Goal: Obtain resource: Obtain resource

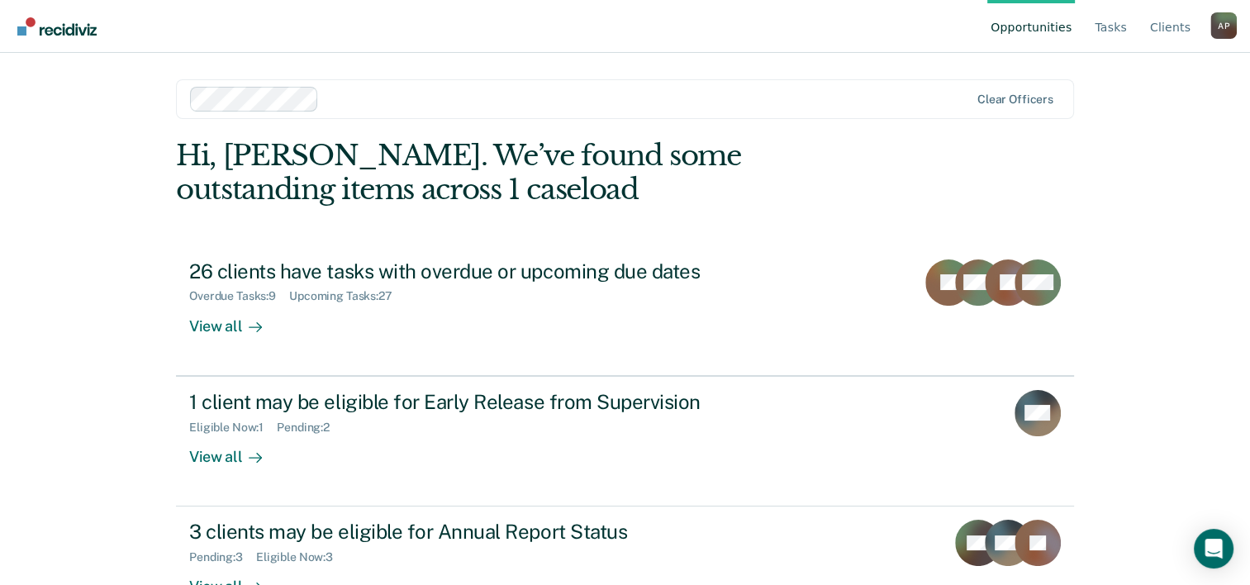
scroll to position [50, 0]
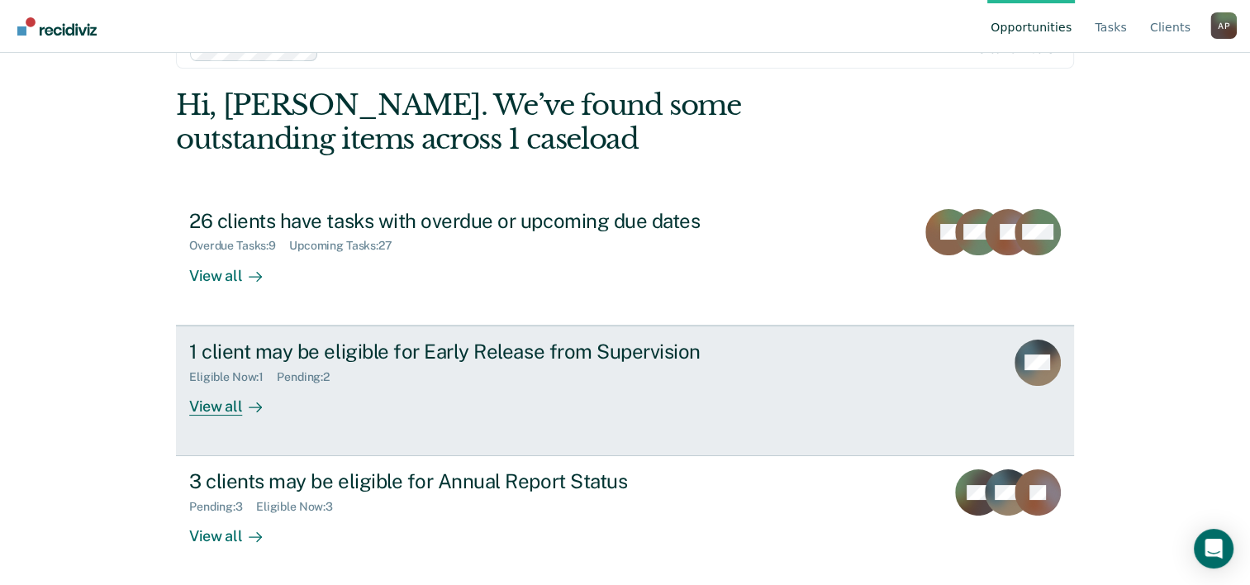
click at [225, 406] on div "View all" at bounding box center [235, 399] width 93 height 32
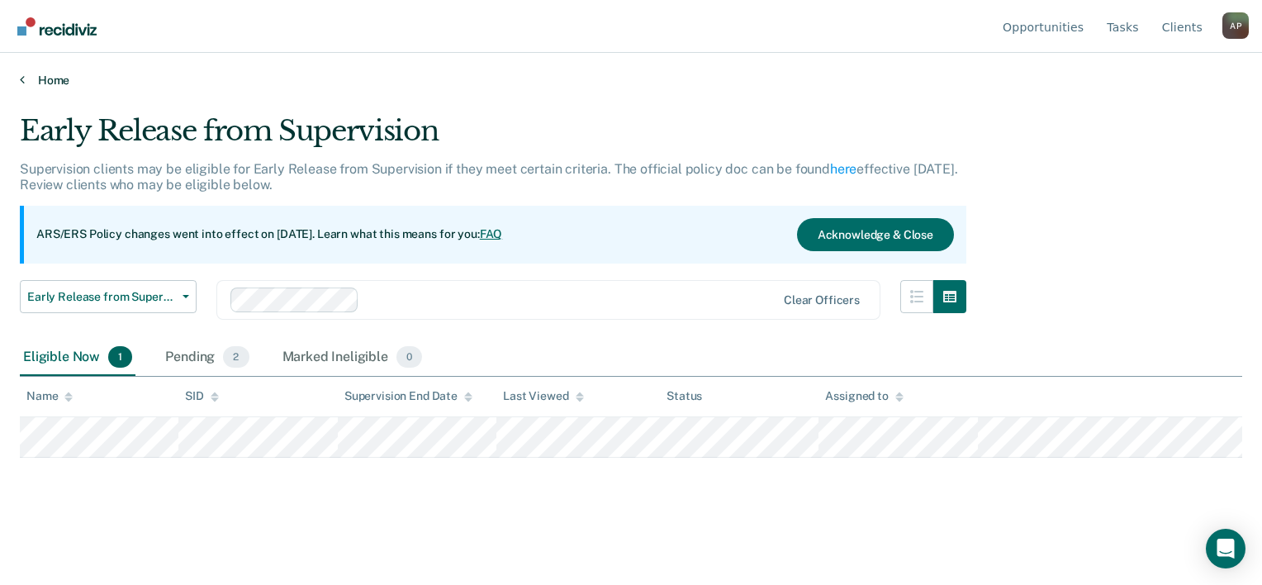
click at [35, 74] on link "Home" at bounding box center [631, 80] width 1223 height 15
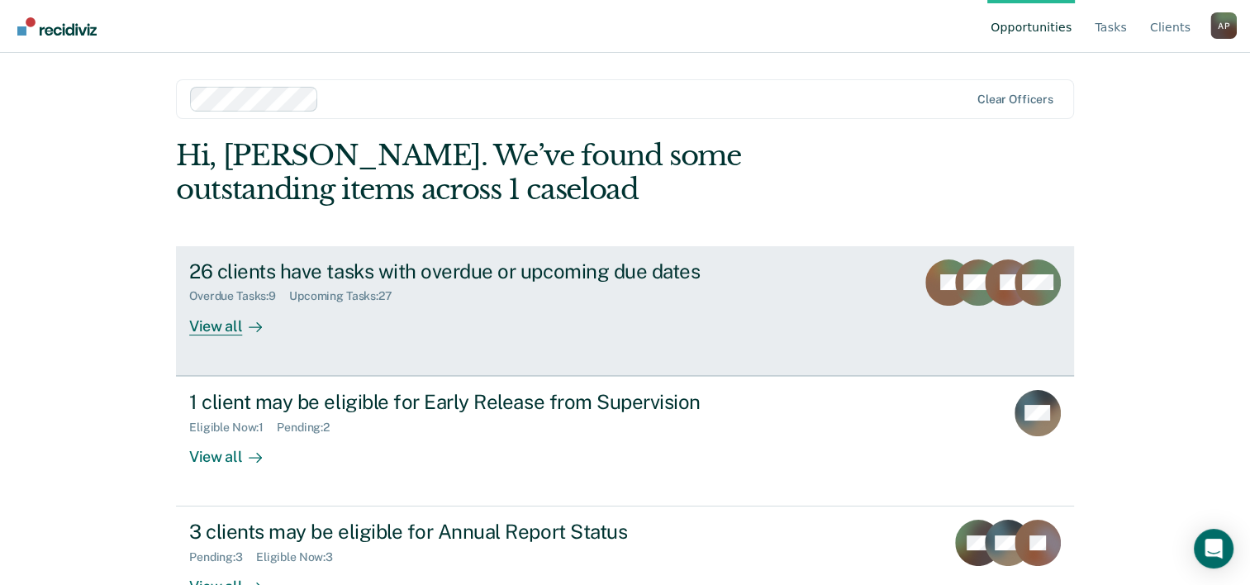
click at [338, 331] on div "26 clients have tasks with overdue or upcoming due dates Overdue Tasks : 9 Upco…" at bounding box center [499, 297] width 620 height 76
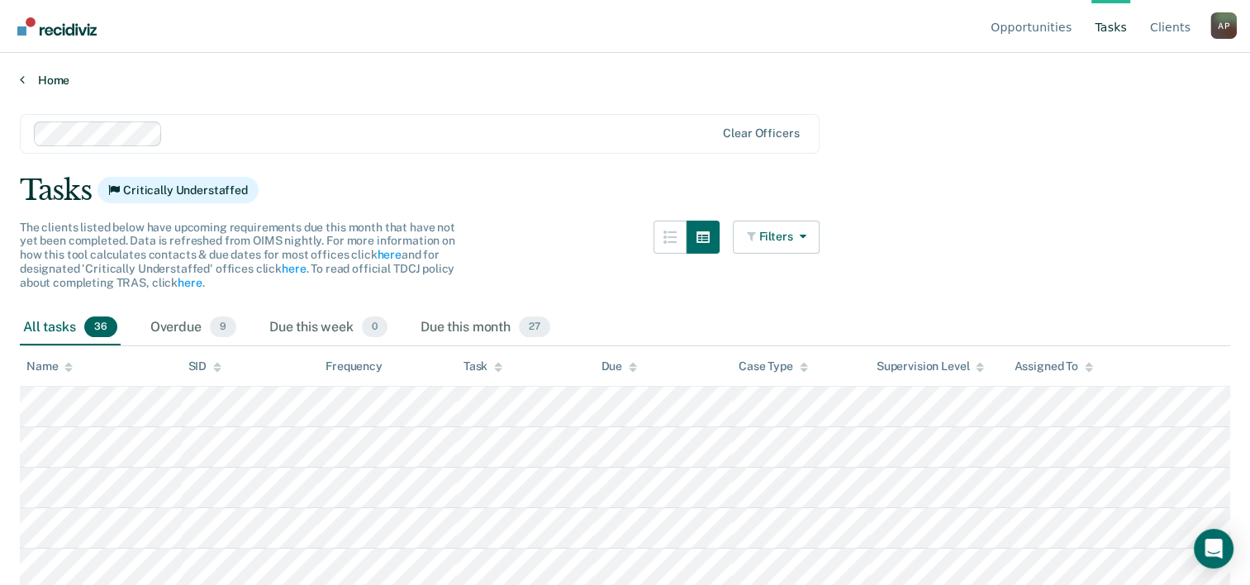
click at [50, 86] on link "Home" at bounding box center [625, 80] width 1210 height 15
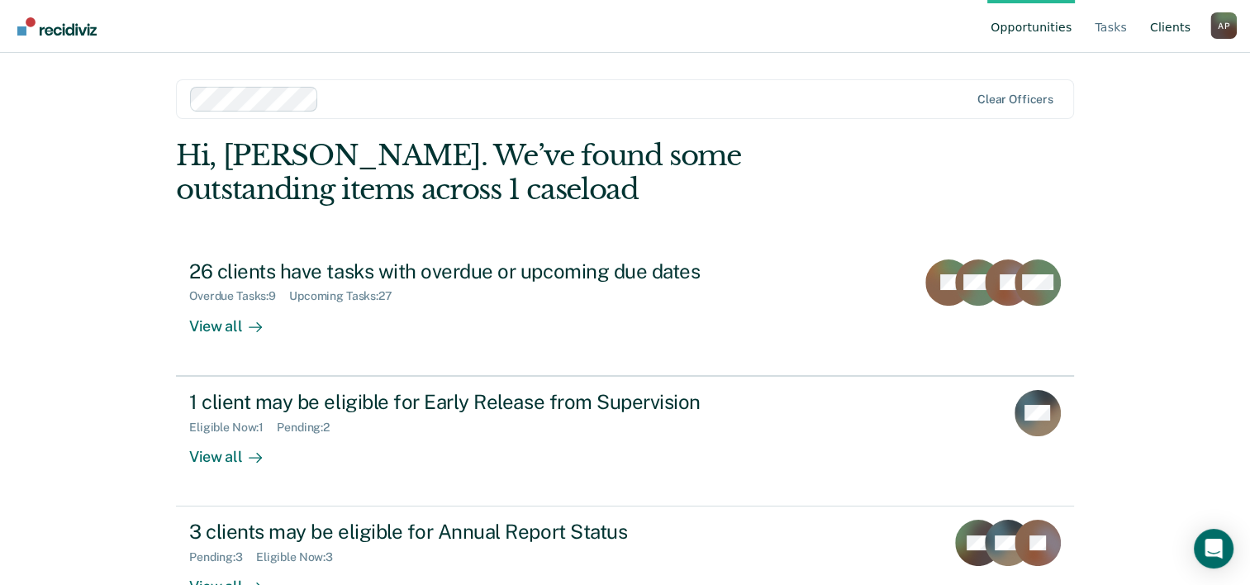
click at [1192, 17] on link "Client s" at bounding box center [1170, 26] width 47 height 53
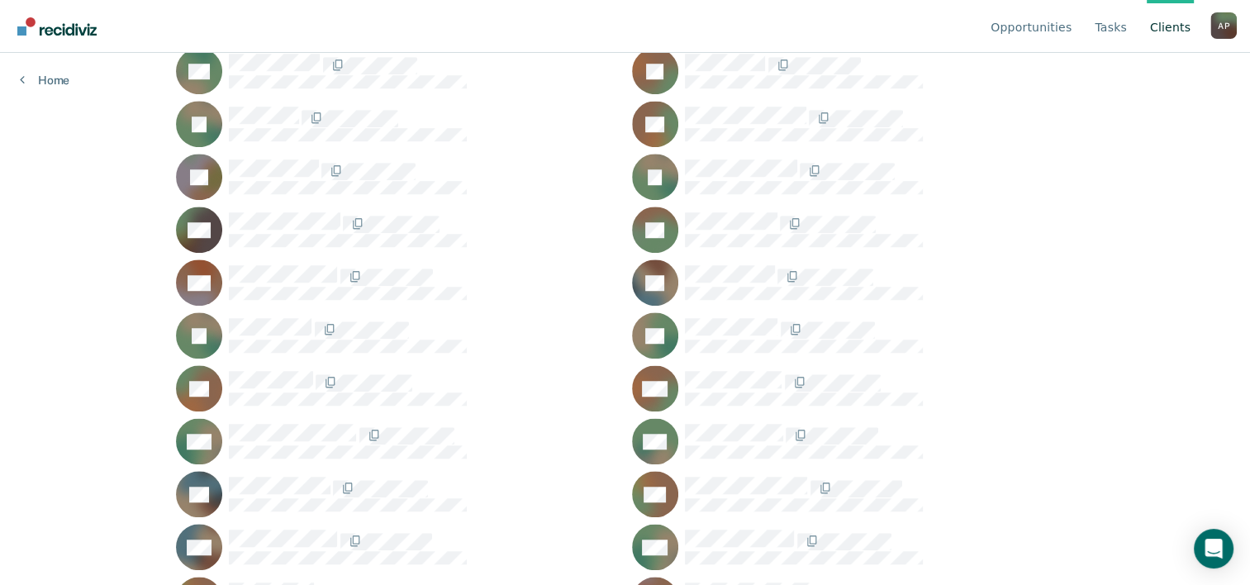
scroll to position [1259, 0]
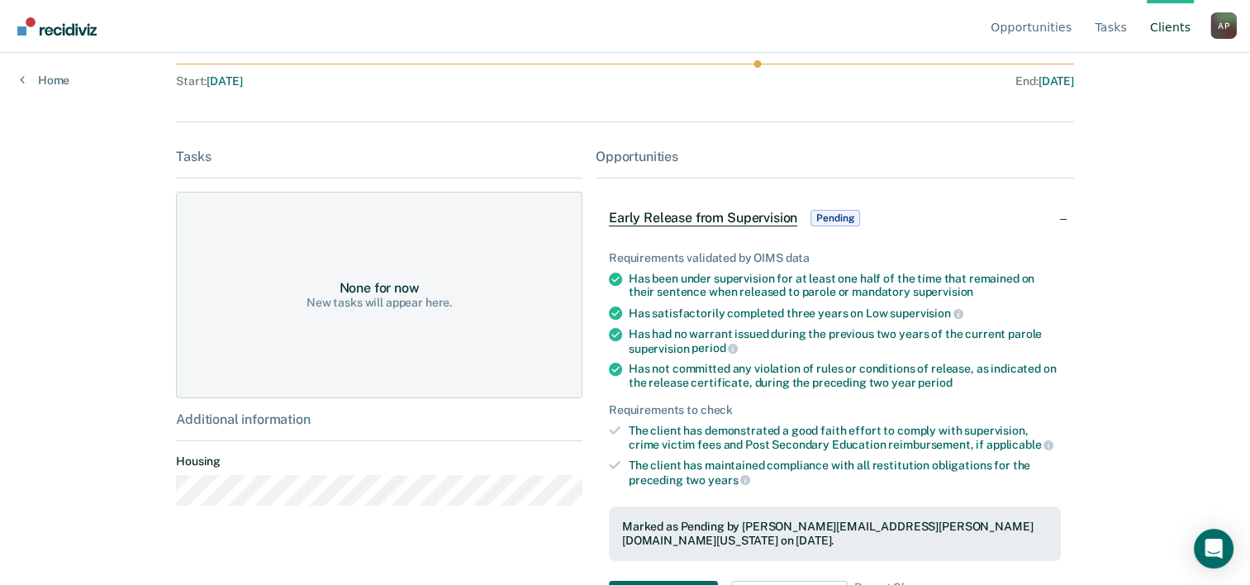
scroll to position [210, 0]
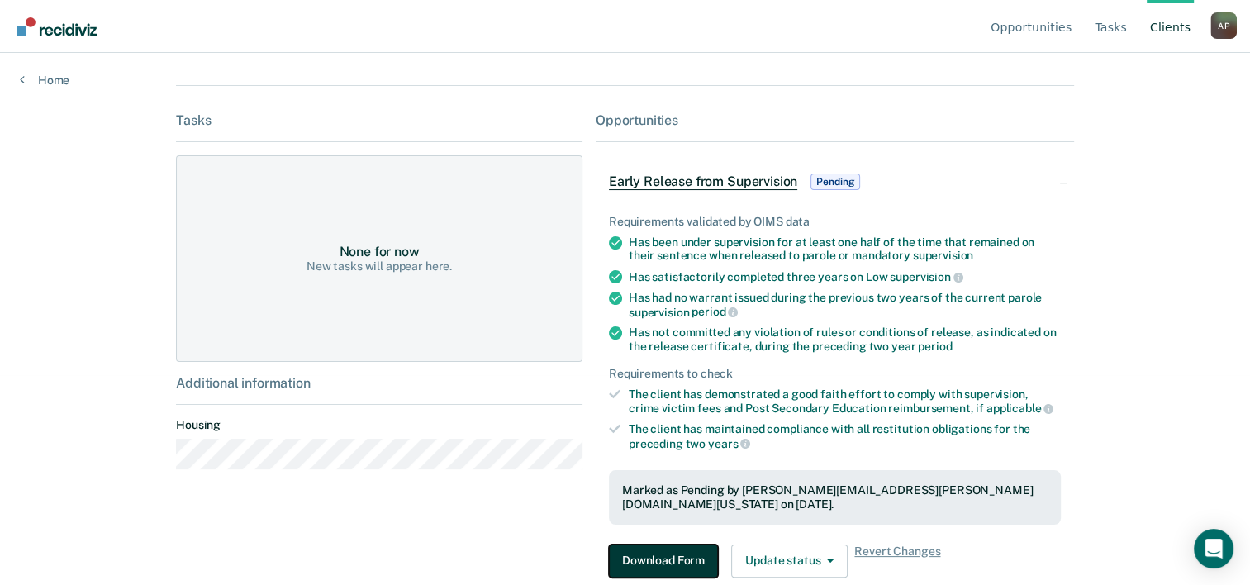
click at [678, 549] on button "Download Form" at bounding box center [663, 560] width 109 height 33
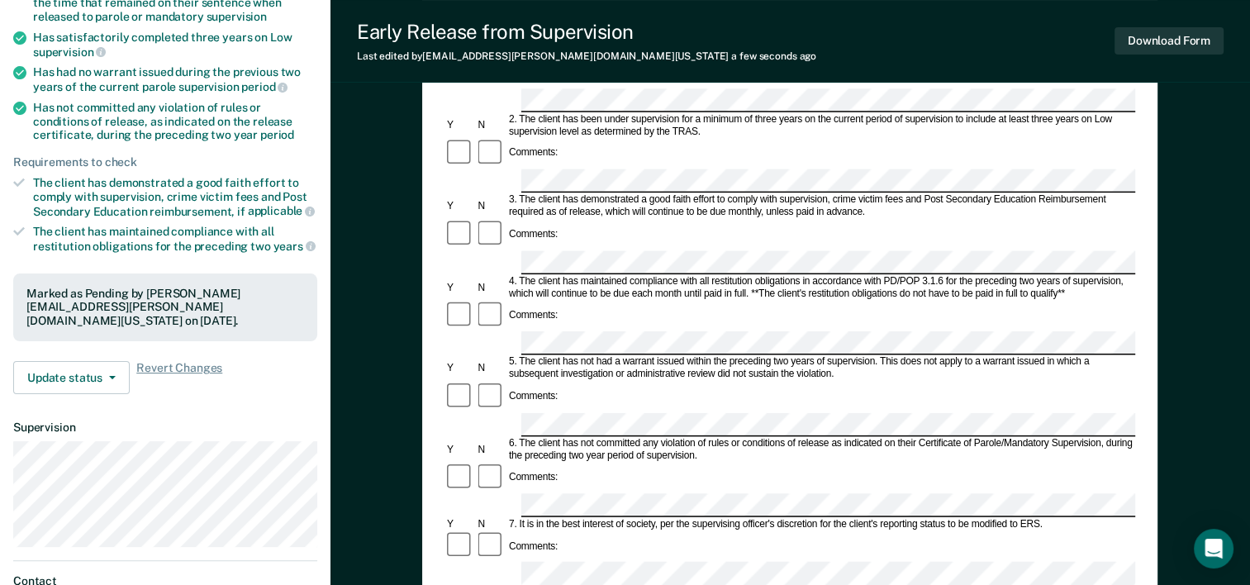
scroll to position [254, 0]
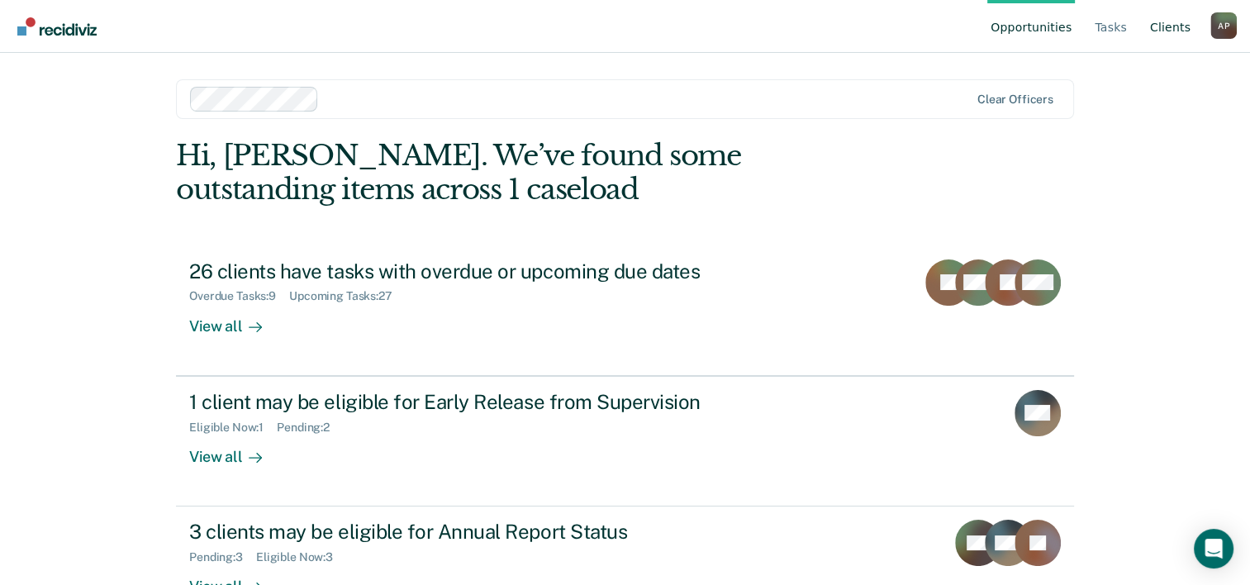
click at [1169, 20] on link "Client s" at bounding box center [1170, 26] width 47 height 53
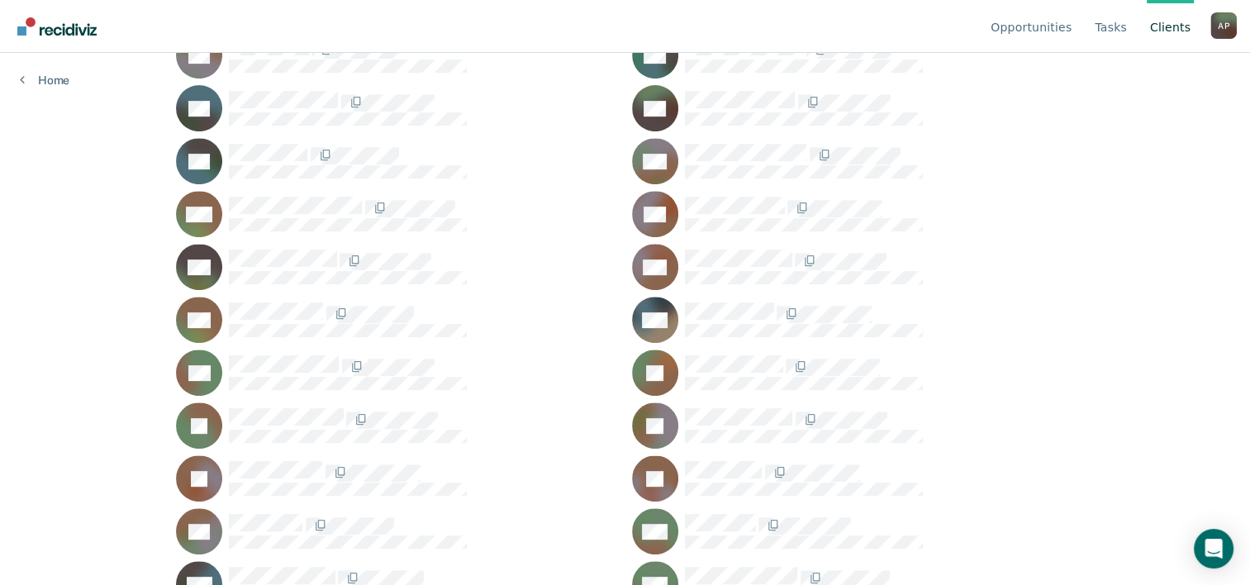
scroll to position [694, 0]
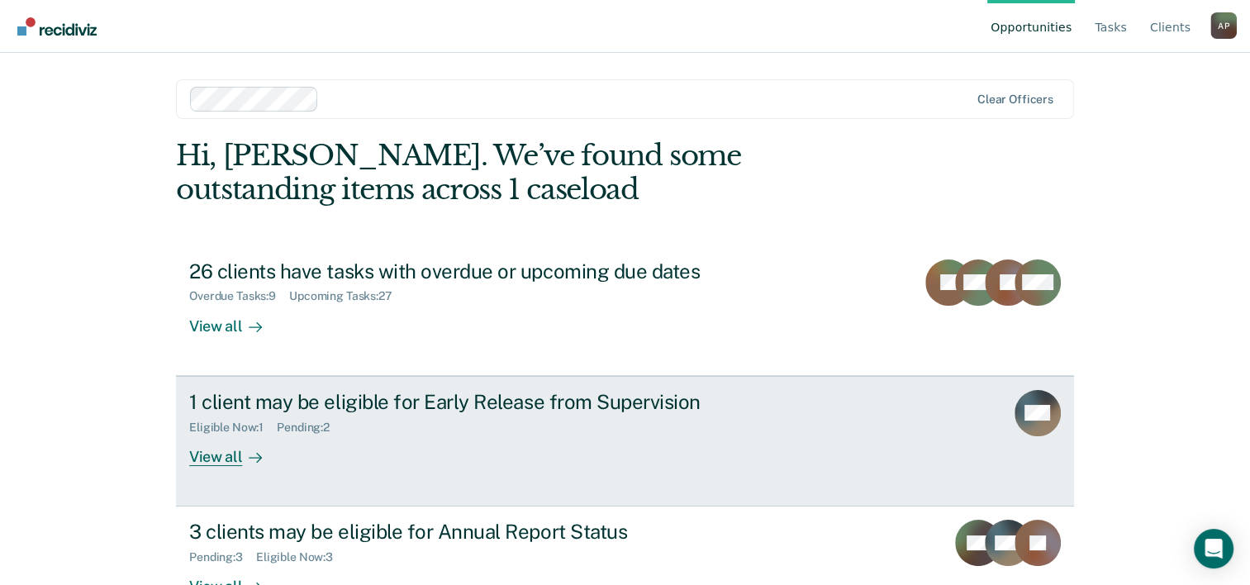
click at [514, 449] on div "1 client may be eligible for Early Release from Supervision Eligible Now : 1 Pe…" at bounding box center [499, 428] width 620 height 76
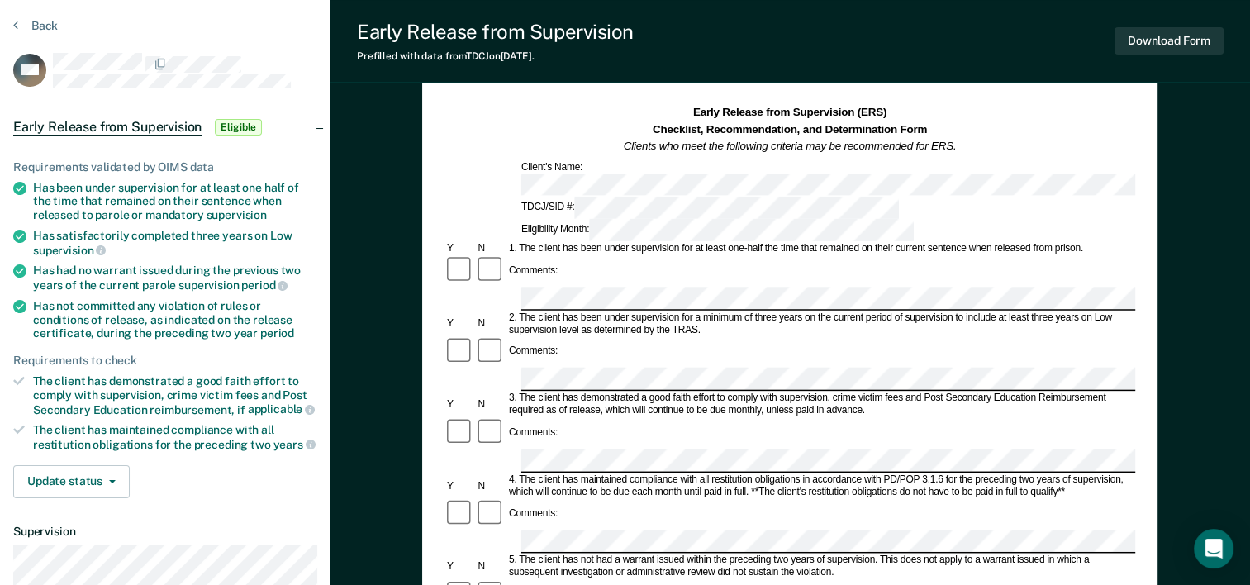
scroll to position [55, 0]
drag, startPoint x: 31, startPoint y: 183, endPoint x: 284, endPoint y: 115, distance: 261.7
click at [284, 115] on div "Early Release from Supervision Eligible" at bounding box center [165, 126] width 330 height 53
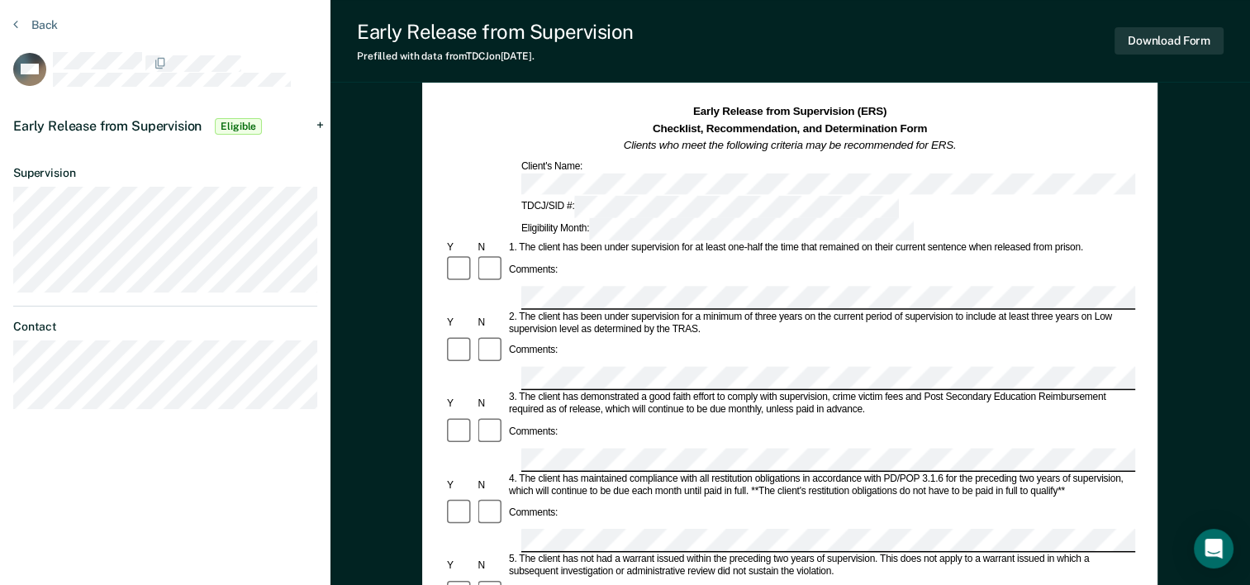
click at [273, 109] on div "Early Release from Supervision Eligible" at bounding box center [165, 126] width 330 height 53
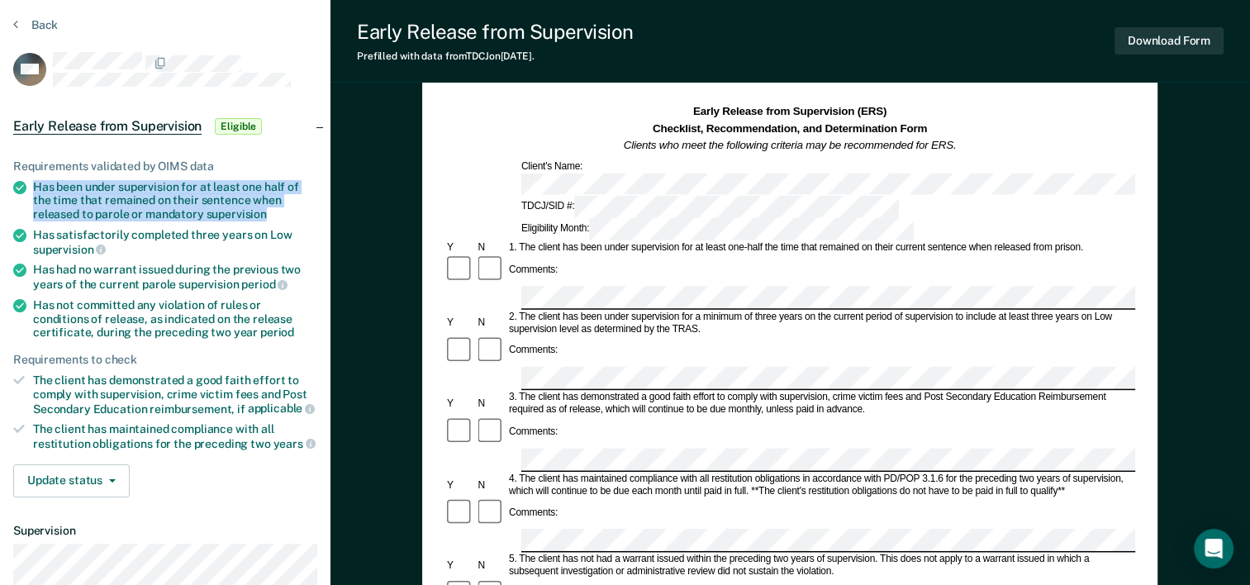
drag, startPoint x: 32, startPoint y: 179, endPoint x: 273, endPoint y: 210, distance: 242.4
click at [273, 210] on li "Has been under supervision for at least one half of the time that remained on t…" at bounding box center [165, 200] width 304 height 41
copy div "Has been under supervision for at least one half of the time that remained on t…"
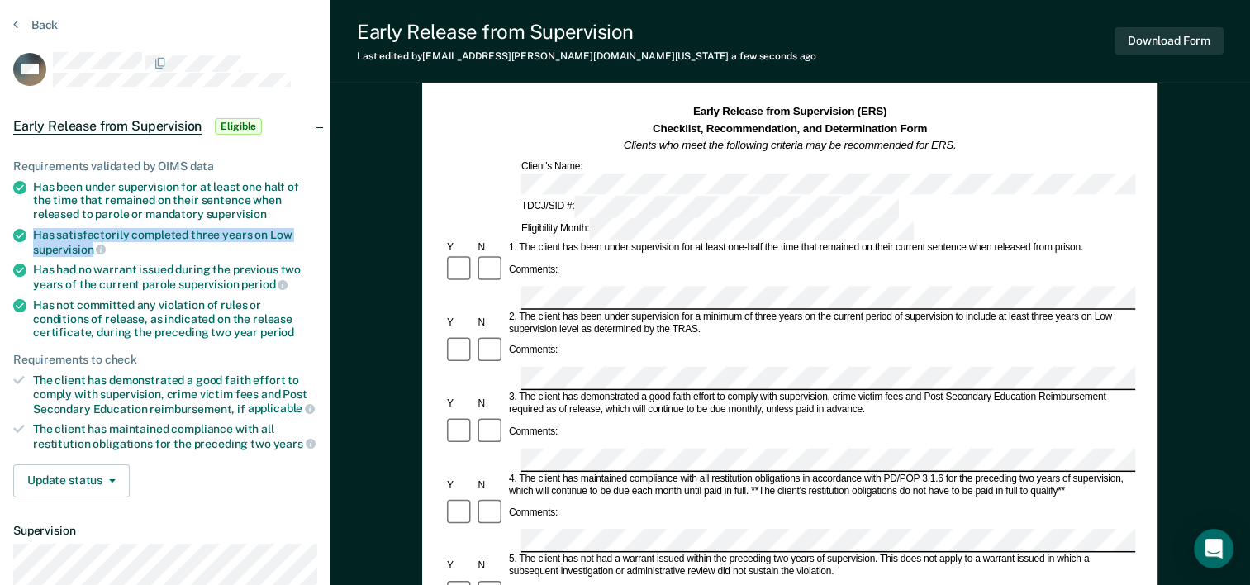
drag, startPoint x: 33, startPoint y: 232, endPoint x: 91, endPoint y: 245, distance: 59.3
click at [91, 245] on div "Has satisfactorily completed three years on Low supervision" at bounding box center [175, 242] width 284 height 28
copy div "Has satisfactorily completed three years on Low supervision"
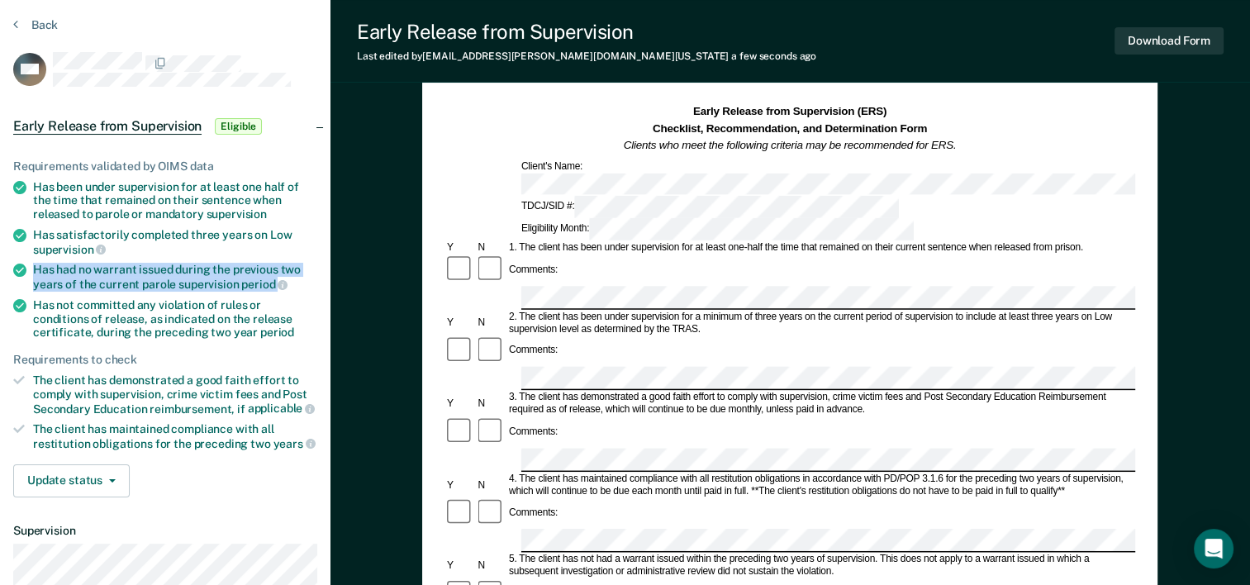
drag, startPoint x: 33, startPoint y: 263, endPoint x: 288, endPoint y: 280, distance: 255.1
click at [288, 280] on div "Has had no warrant issued during the previous two years of the current parole s…" at bounding box center [175, 277] width 284 height 28
copy div "Has had no warrant issued during the previous two years of the current parole s…"
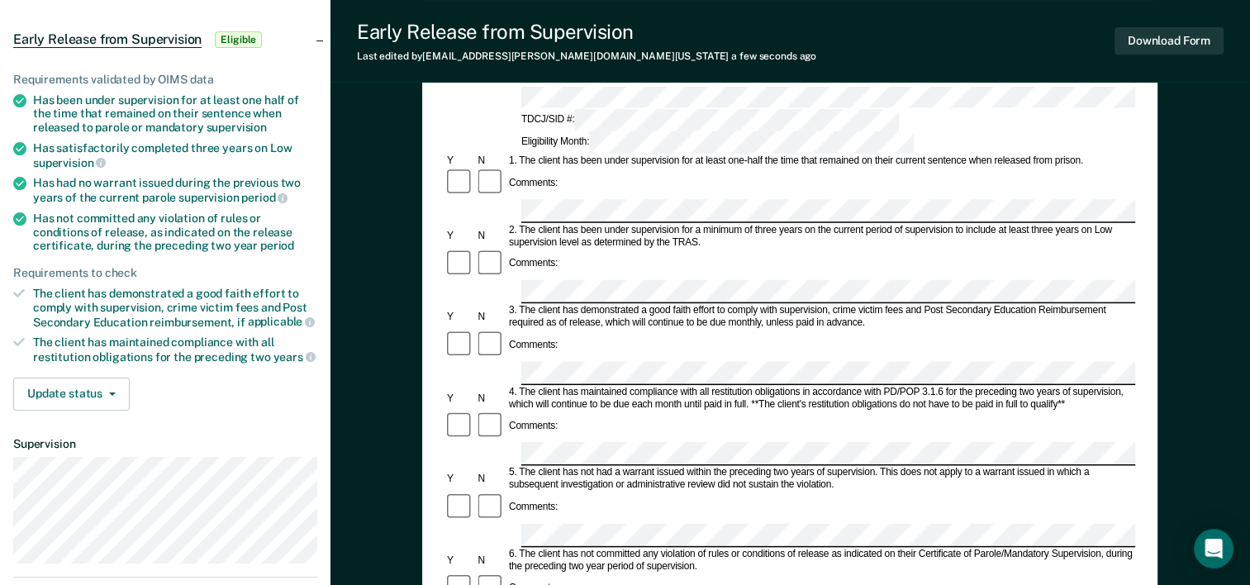
scroll to position [148, 0]
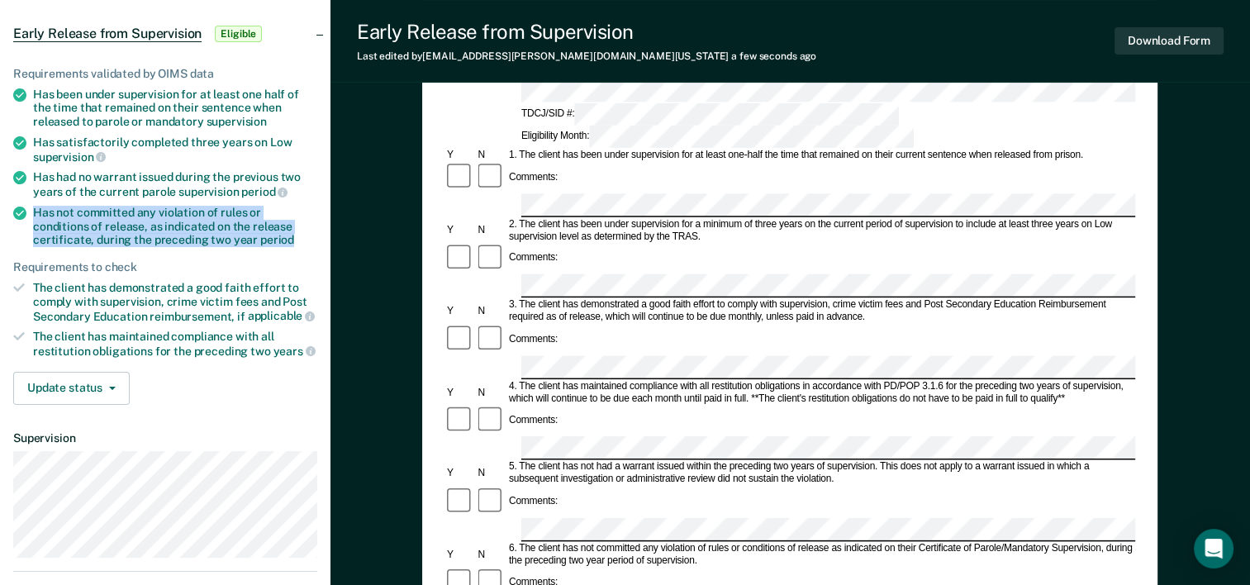
drag, startPoint x: 36, startPoint y: 209, endPoint x: 232, endPoint y: 237, distance: 198.6
click at [232, 237] on div "Has not committed any violation of rules or conditions of release, as indicated…" at bounding box center [175, 226] width 284 height 41
copy div "Has not committed any violation of rules or conditions of release, as indicated…"
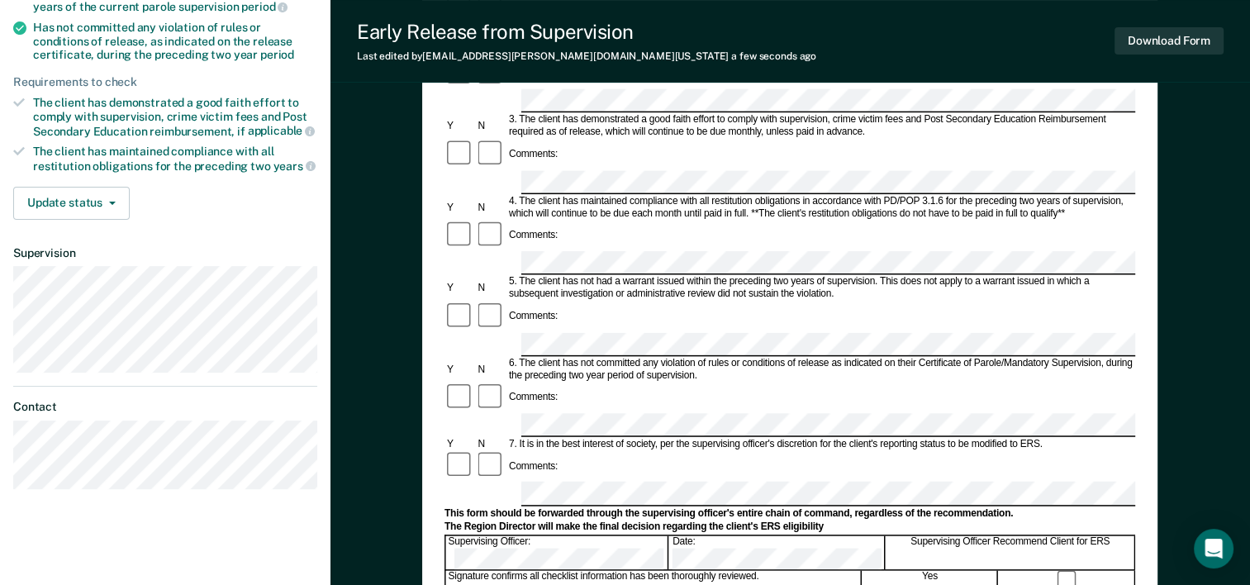
scroll to position [342, 0]
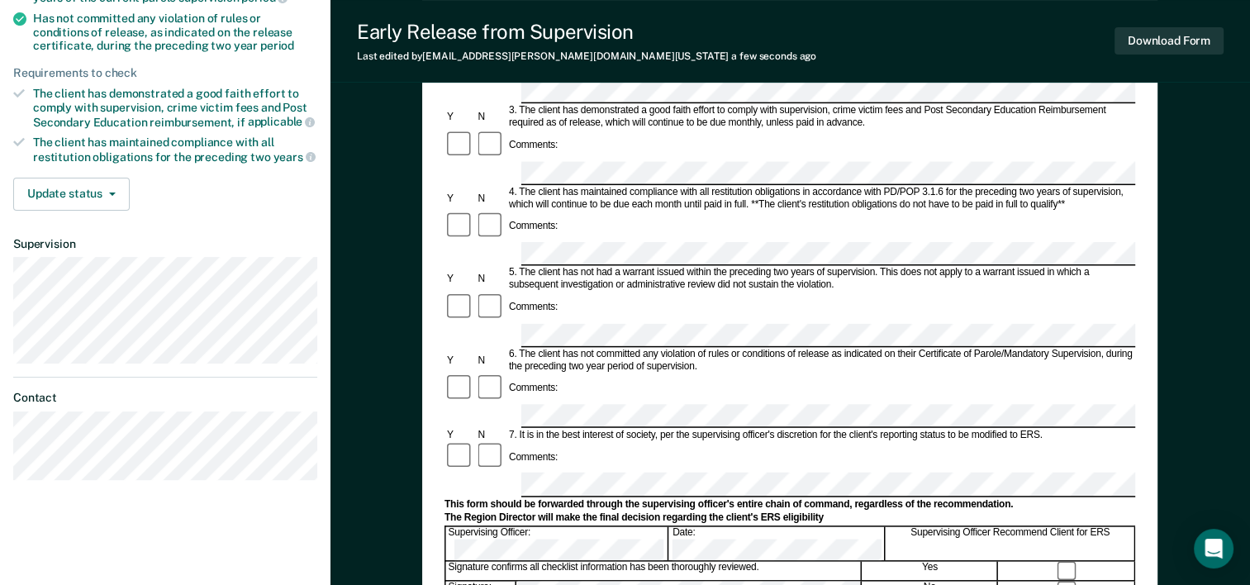
click at [644, 406] on form "Early Release from Supervision (ERS) Checklist, Recommendation, and Determinati…" at bounding box center [789, 415] width 691 height 1197
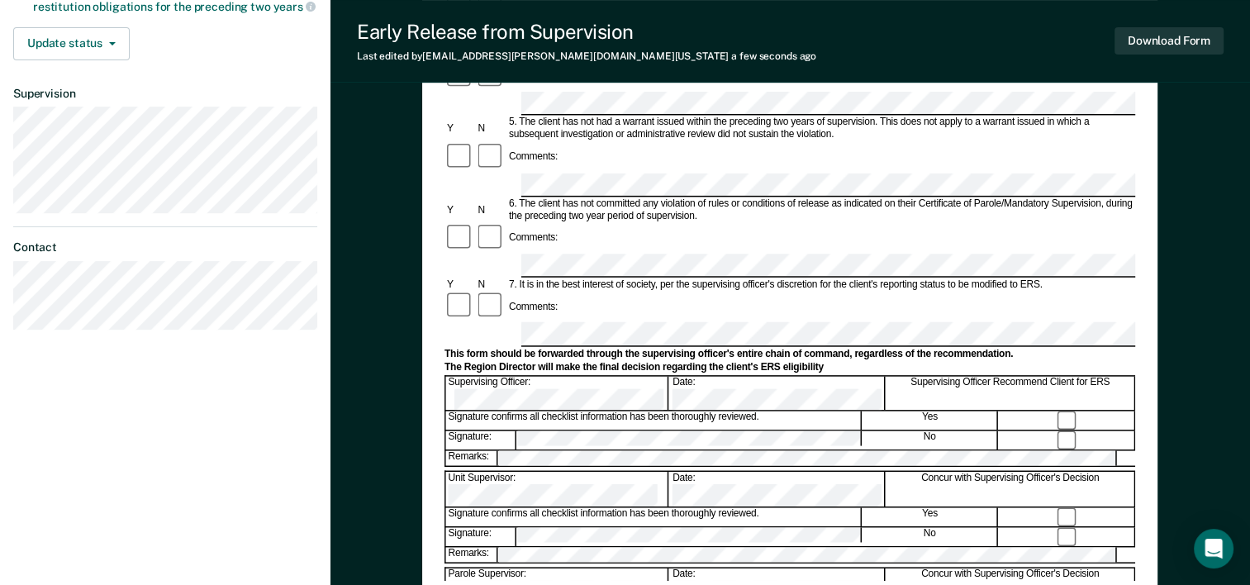
scroll to position [495, 0]
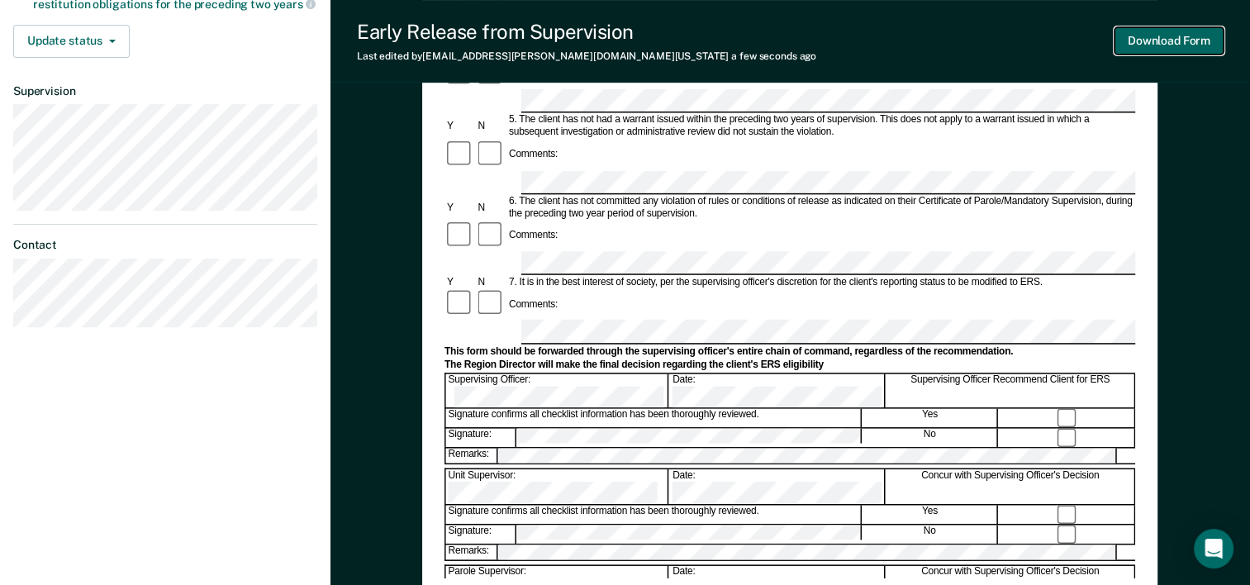
click at [1160, 36] on button "Download Form" at bounding box center [1169, 40] width 109 height 27
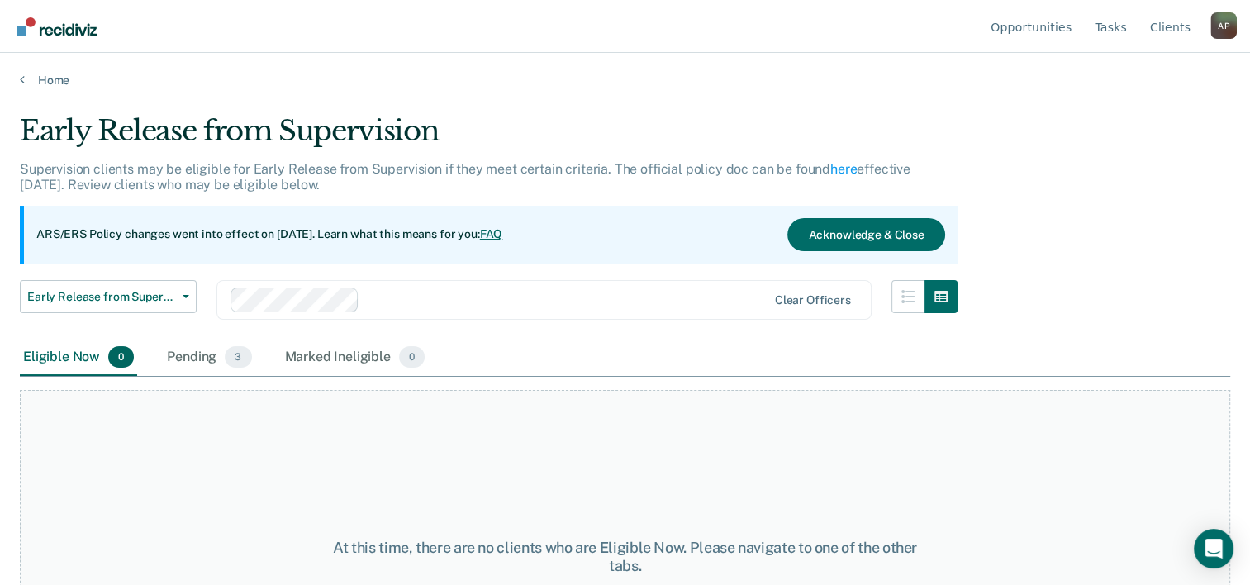
click at [55, 72] on div "Home" at bounding box center [625, 70] width 1250 height 35
click at [51, 84] on link "Home" at bounding box center [625, 80] width 1210 height 15
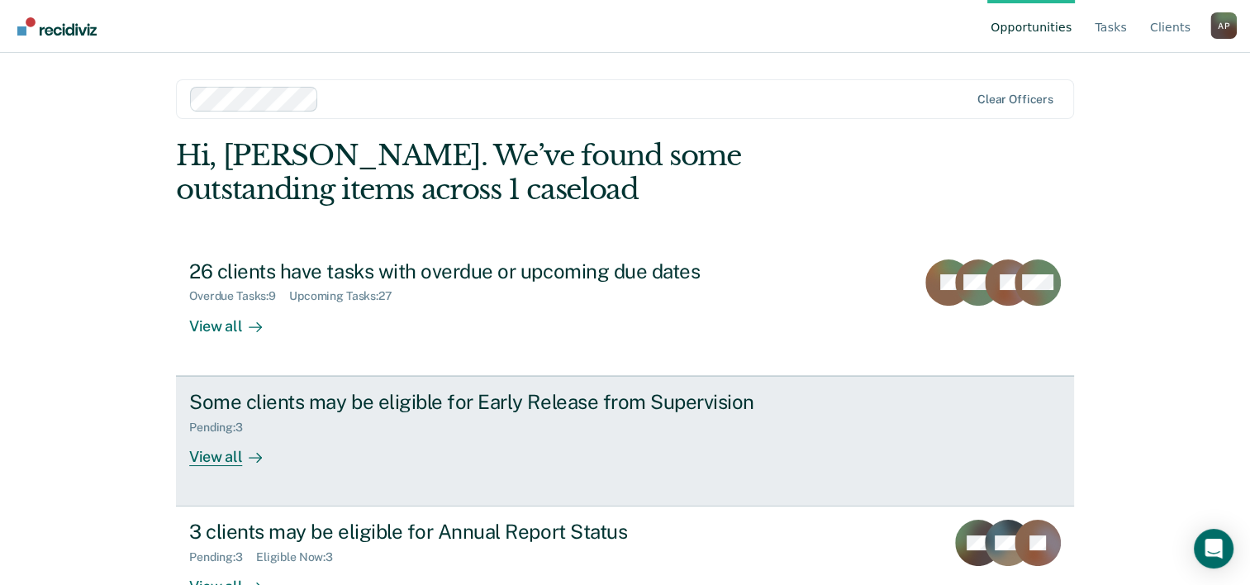
scroll to position [50, 0]
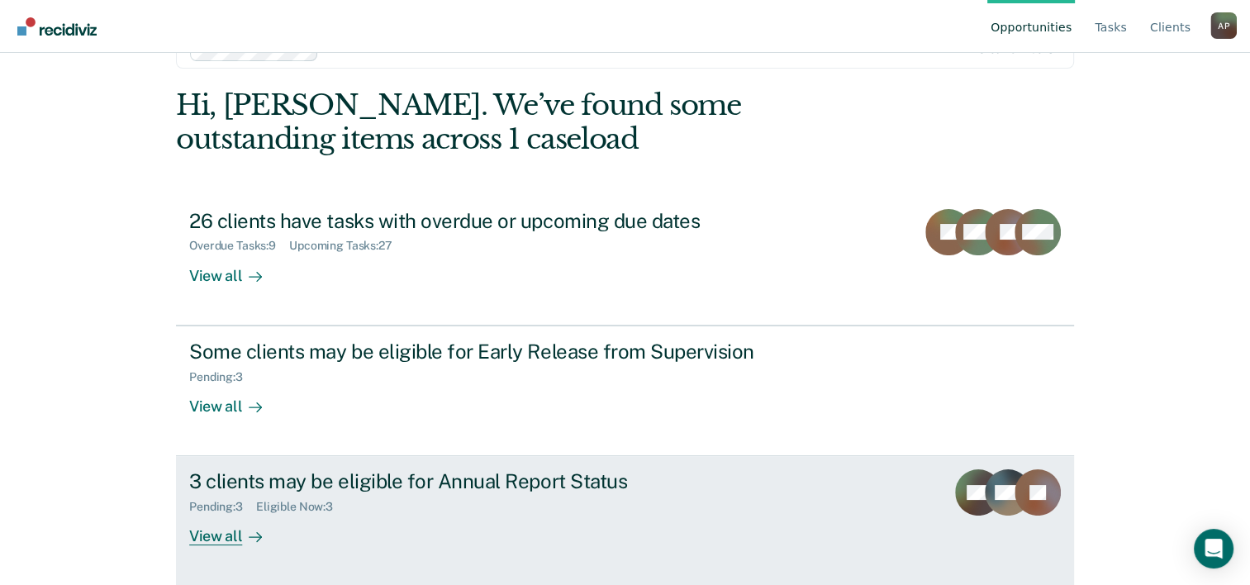
click at [392, 473] on div "3 clients may be eligible for Annual Report Status" at bounding box center [479, 481] width 580 height 24
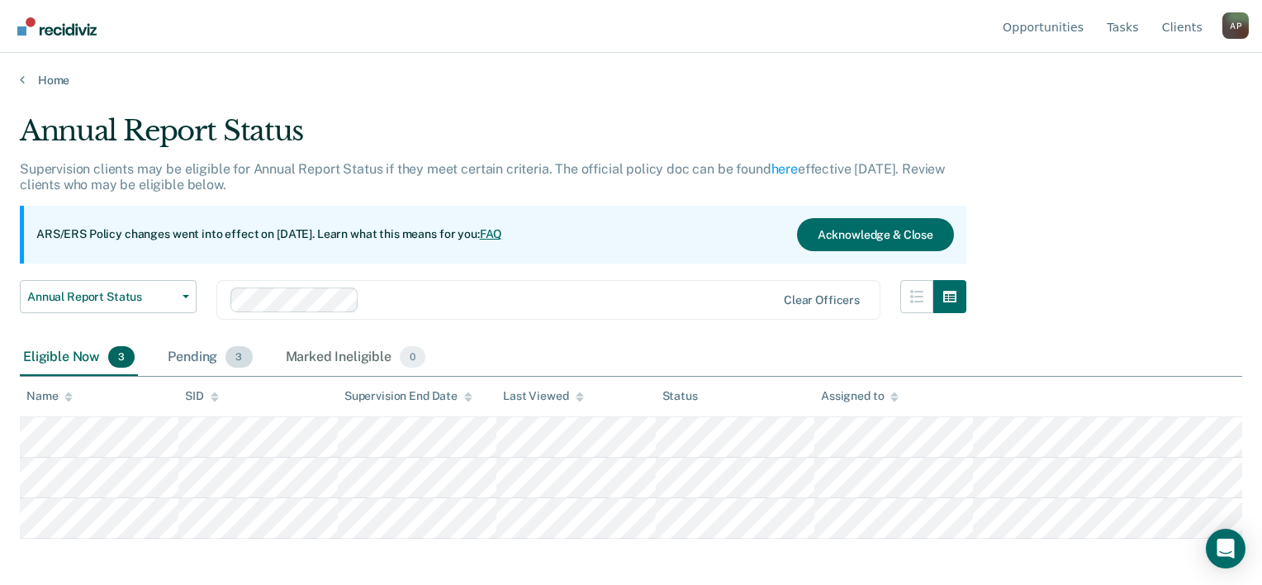
click at [201, 354] on div "Pending 3" at bounding box center [209, 358] width 91 height 36
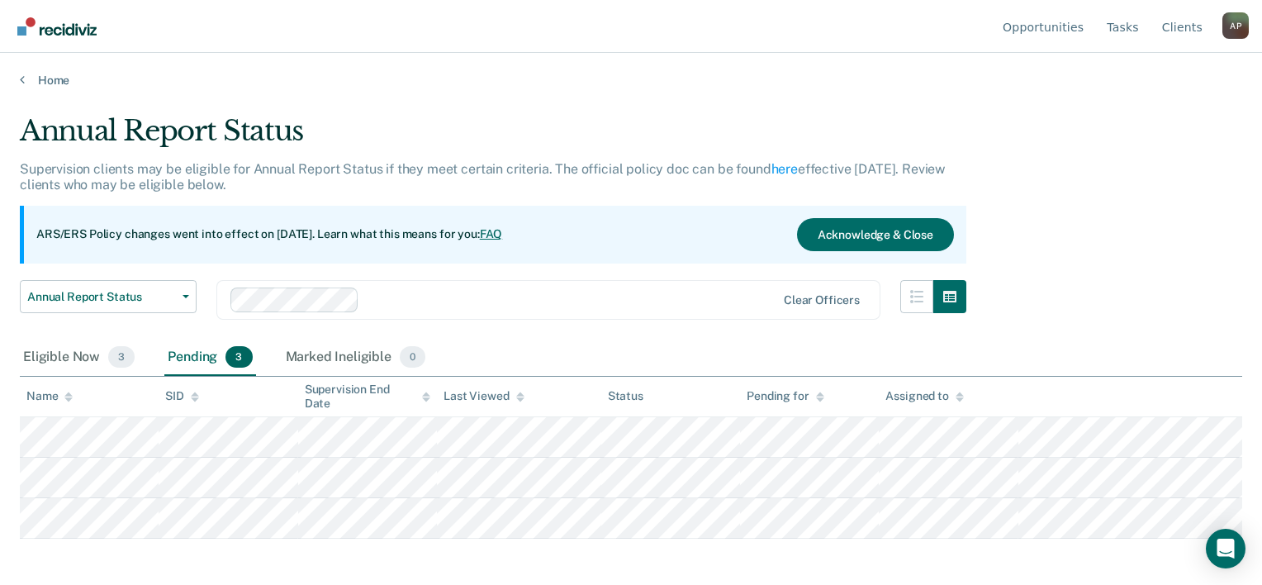
click at [201, 354] on div "Pending 3" at bounding box center [209, 358] width 91 height 36
click at [68, 358] on div "Eligible Now 3" at bounding box center [79, 358] width 118 height 36
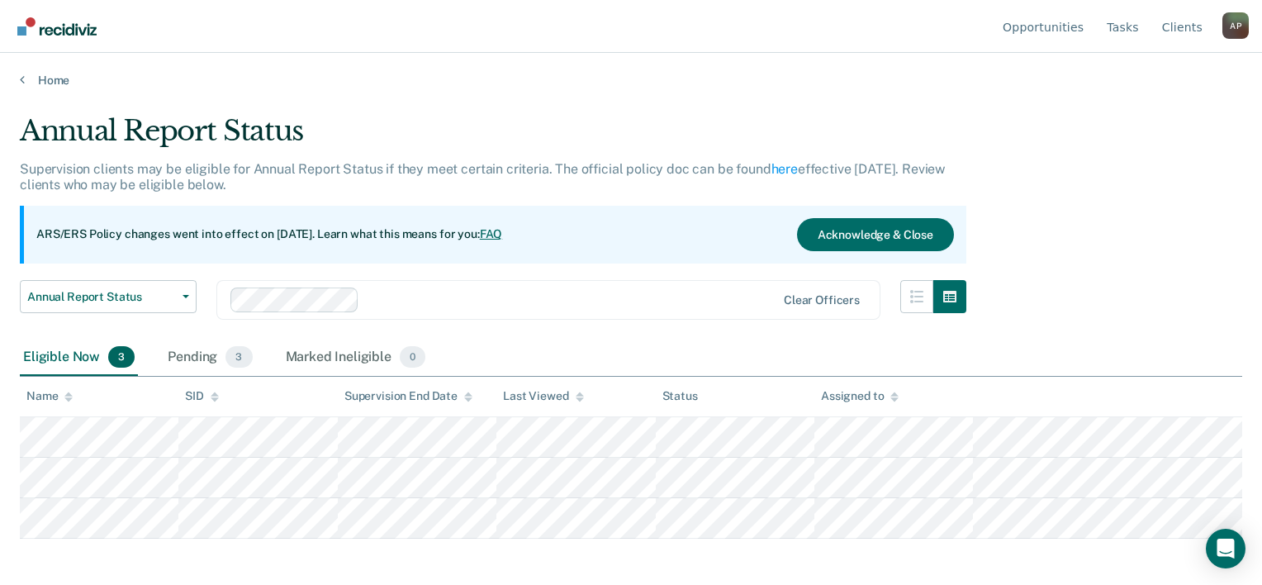
click at [45, 90] on main "Annual Report Status Supervision clients may be eligible for Annual Report Stat…" at bounding box center [631, 334] width 1262 height 492
click at [50, 83] on link "Home" at bounding box center [631, 80] width 1223 height 15
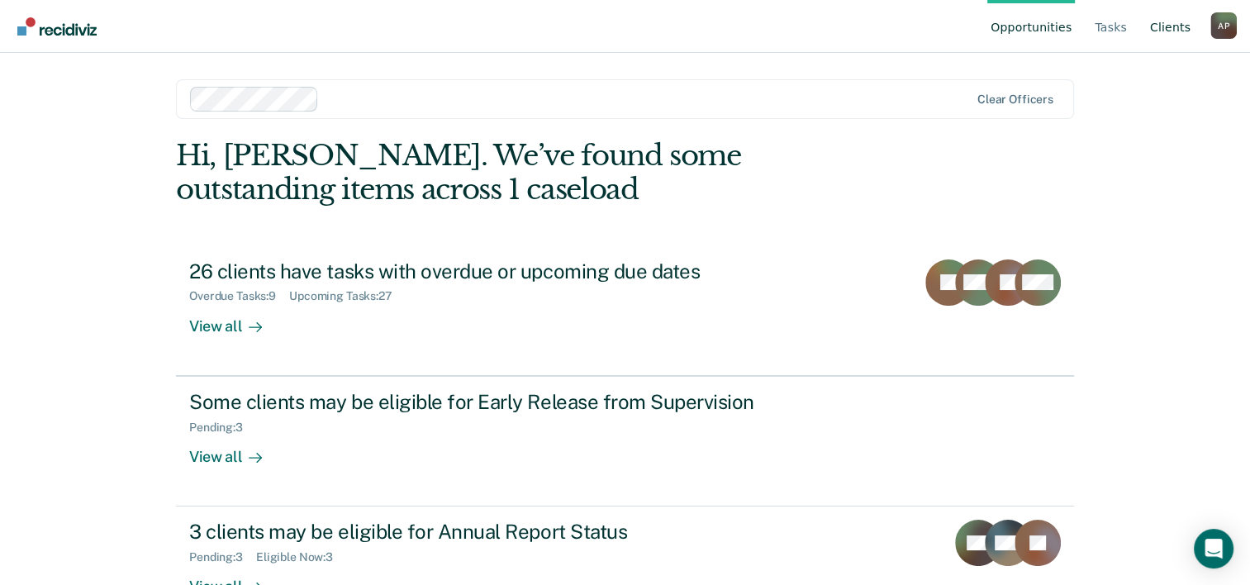
click at [1167, 17] on link "Client s" at bounding box center [1170, 26] width 47 height 53
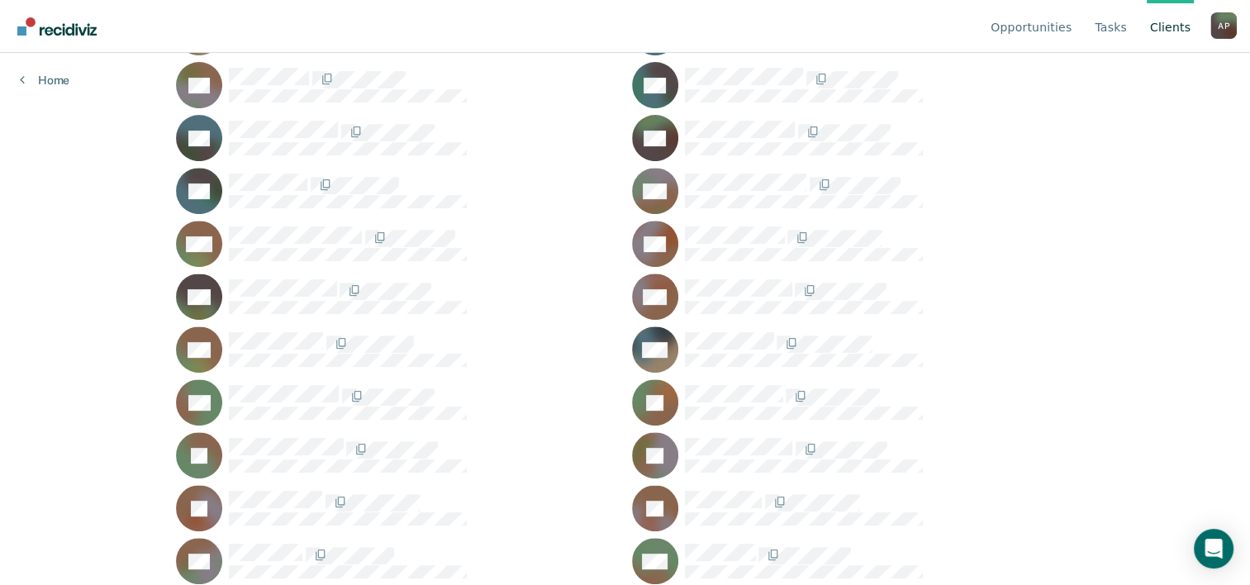
scroll to position [663, 0]
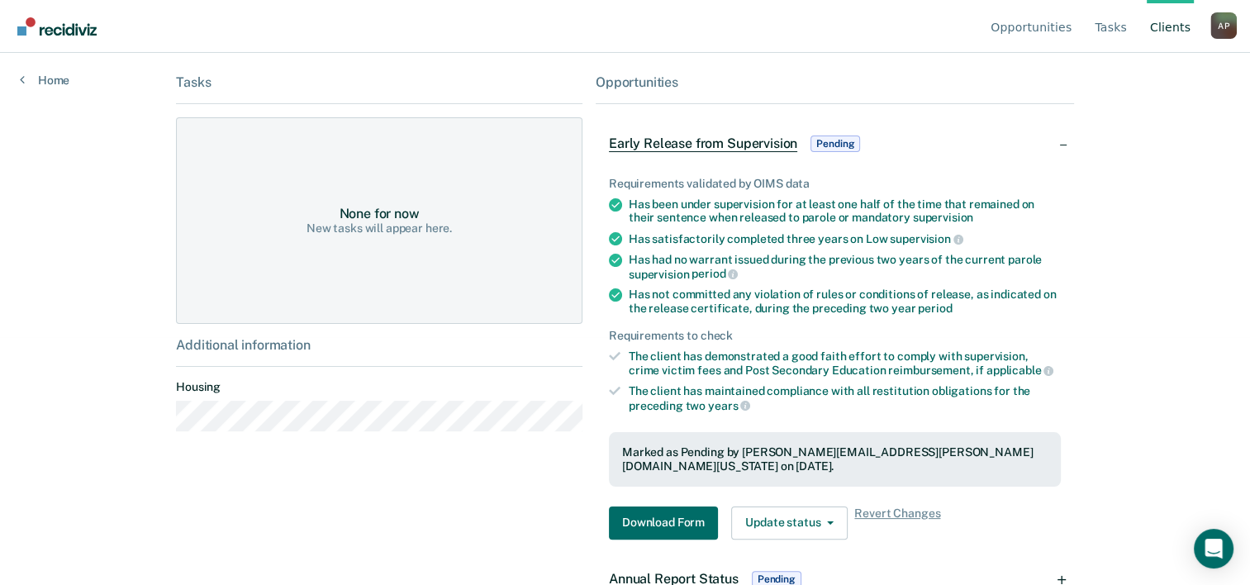
scroll to position [271, 0]
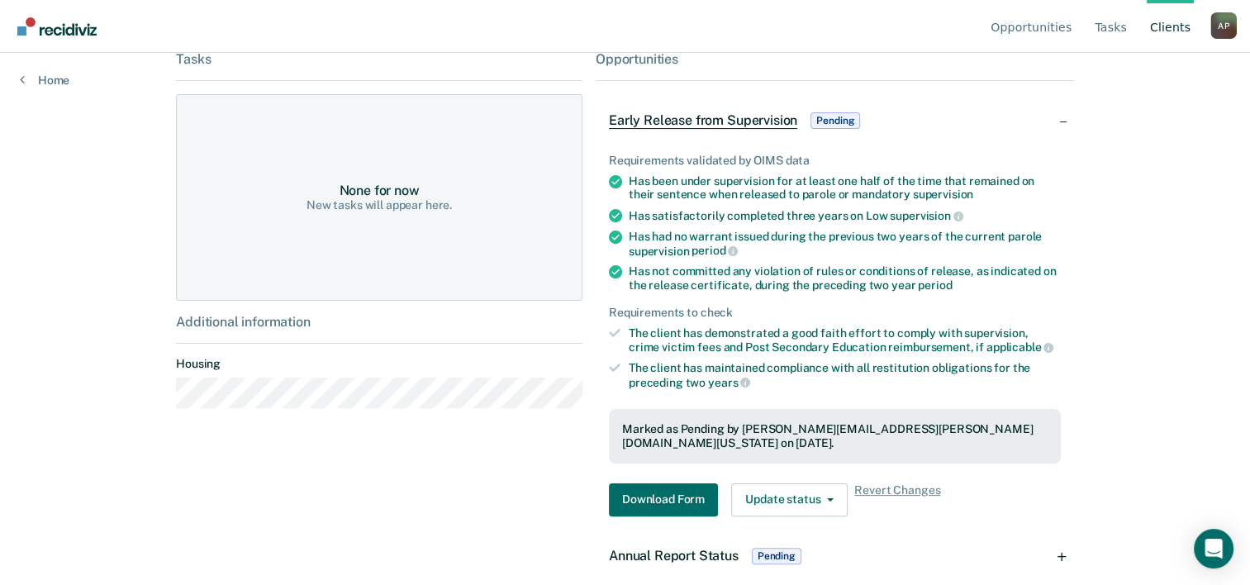
click at [660, 547] on div "Annual Report Status Pending" at bounding box center [707, 556] width 196 height 26
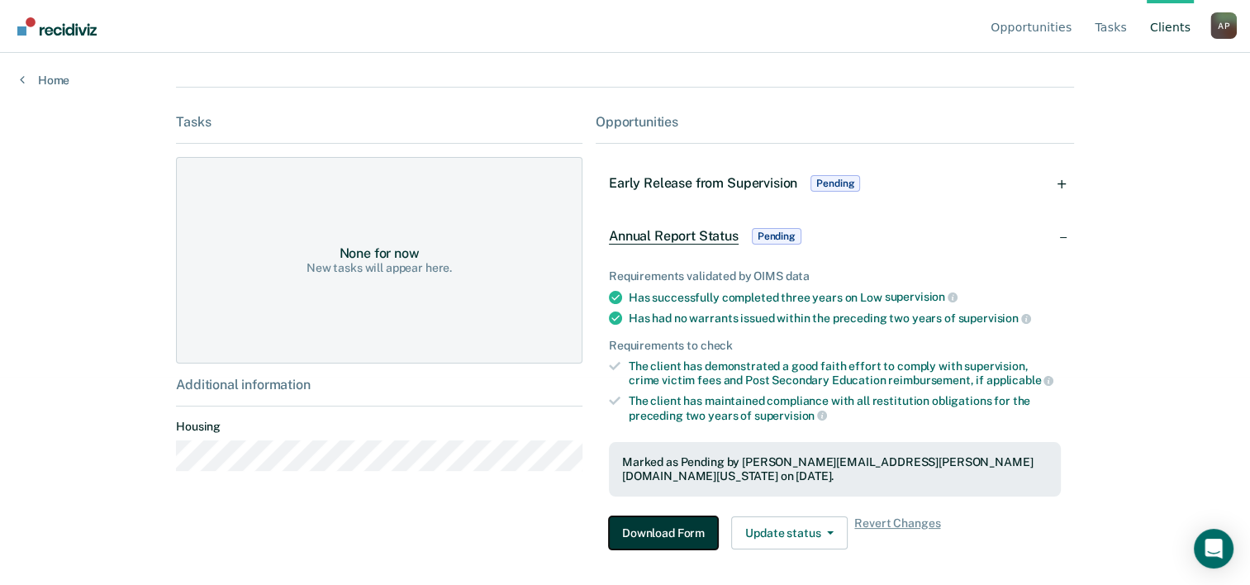
click at [671, 521] on button "Download Form" at bounding box center [663, 532] width 109 height 33
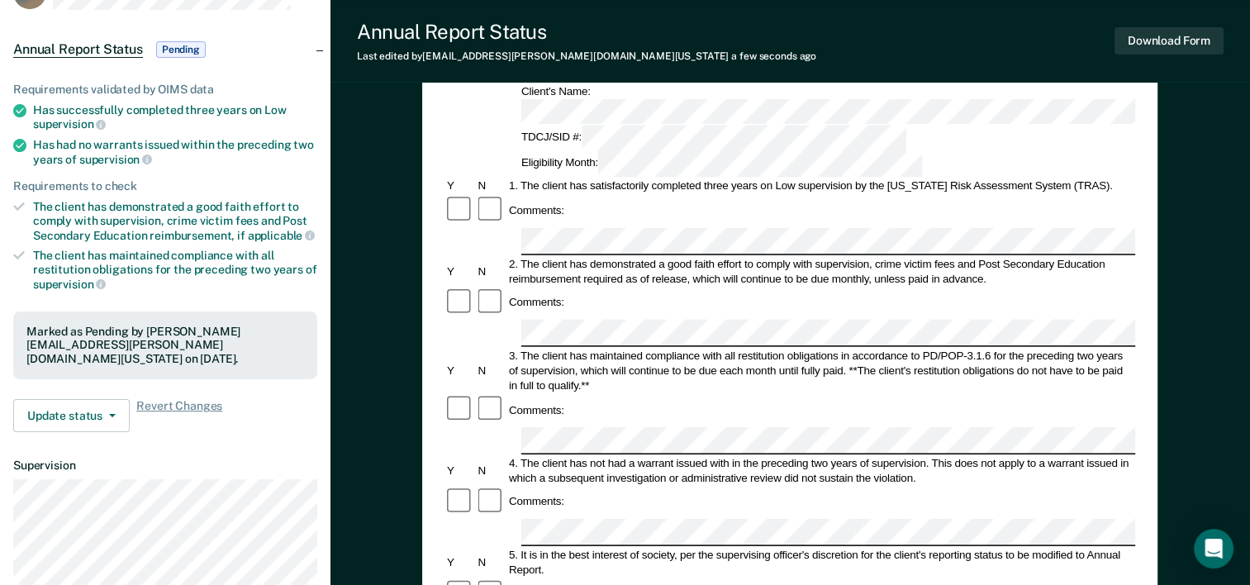
scroll to position [0, 6]
click at [846, 394] on div "Comments:" at bounding box center [789, 409] width 691 height 31
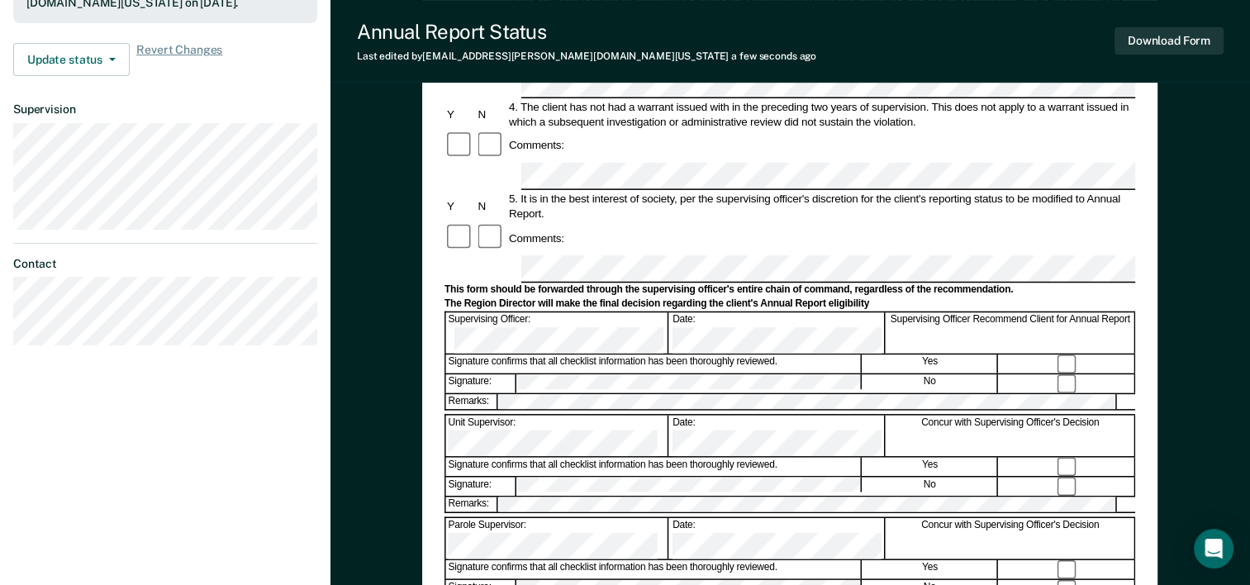
scroll to position [489, 0]
click at [1183, 35] on button "Download Form" at bounding box center [1169, 40] width 109 height 27
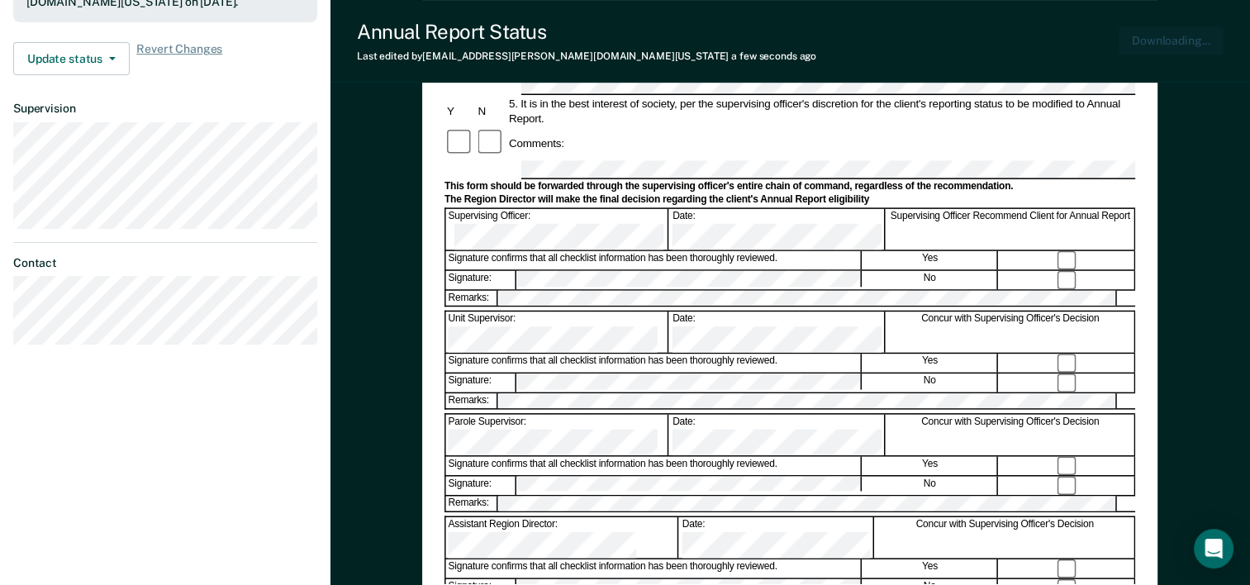
scroll to position [0, 0]
